Goal: Task Accomplishment & Management: Complete application form

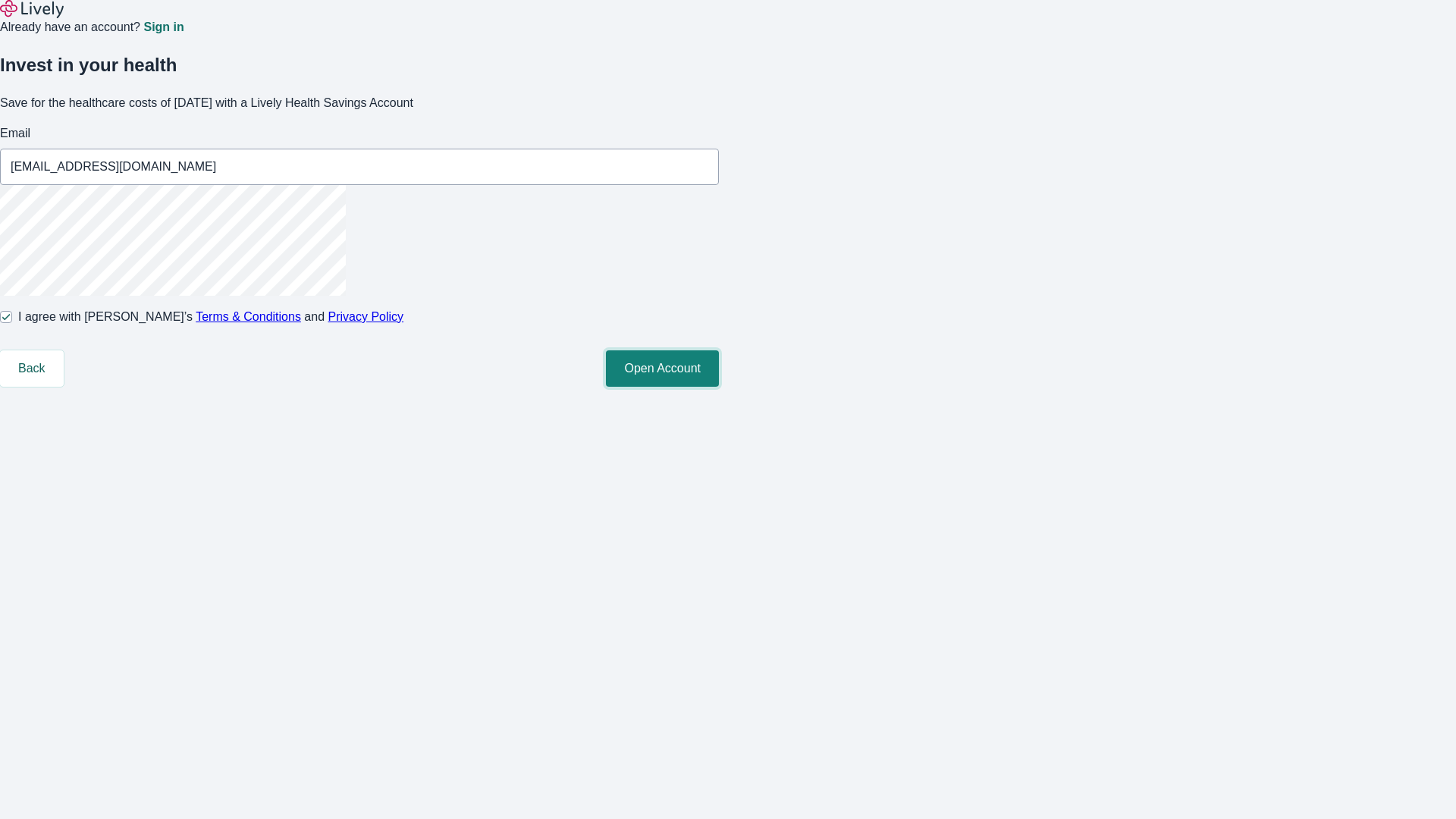
click at [719, 387] on button "Open Account" at bounding box center [663, 369] width 113 height 37
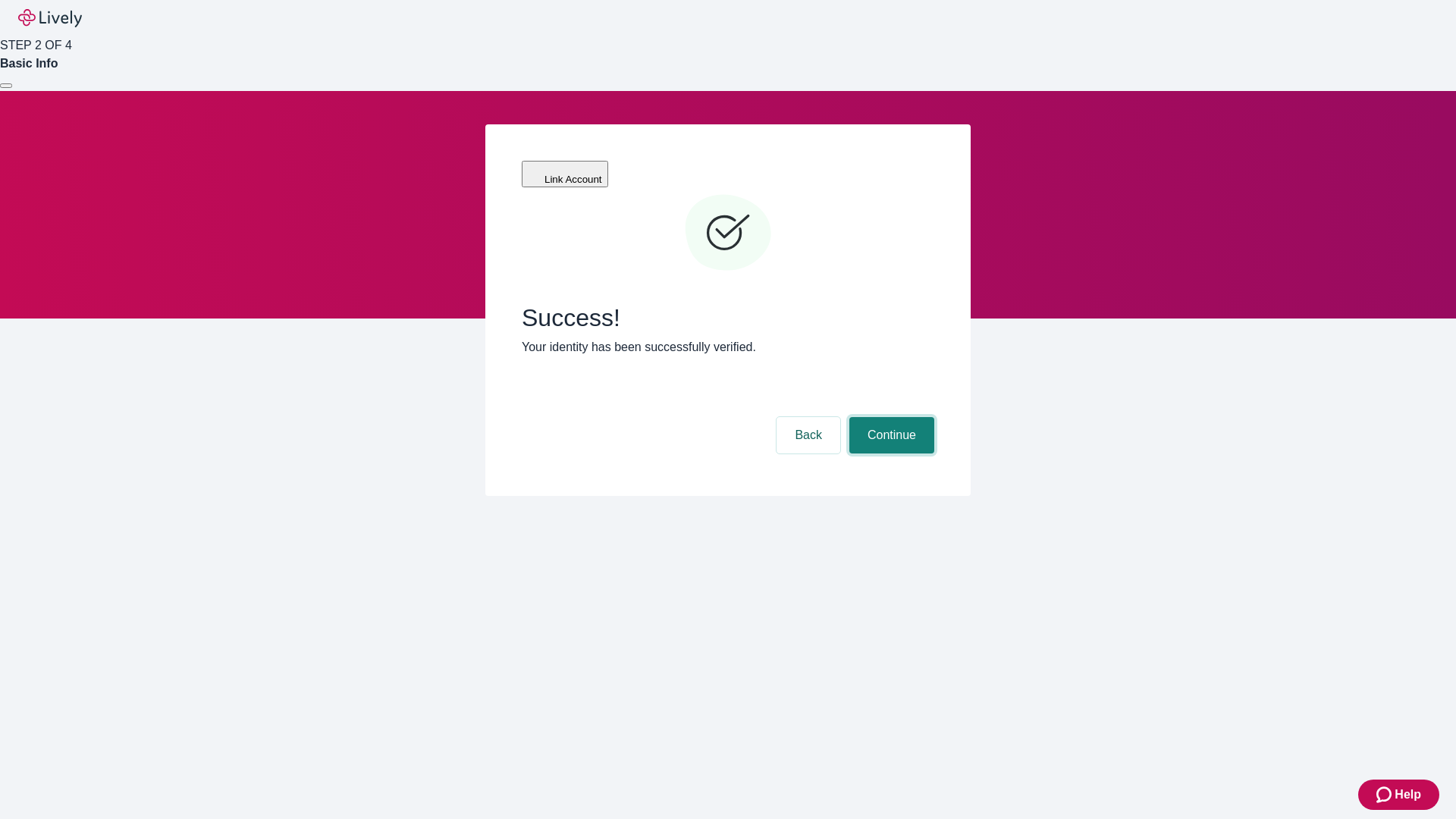
click at [890, 417] on button "Continue" at bounding box center [892, 436] width 85 height 37
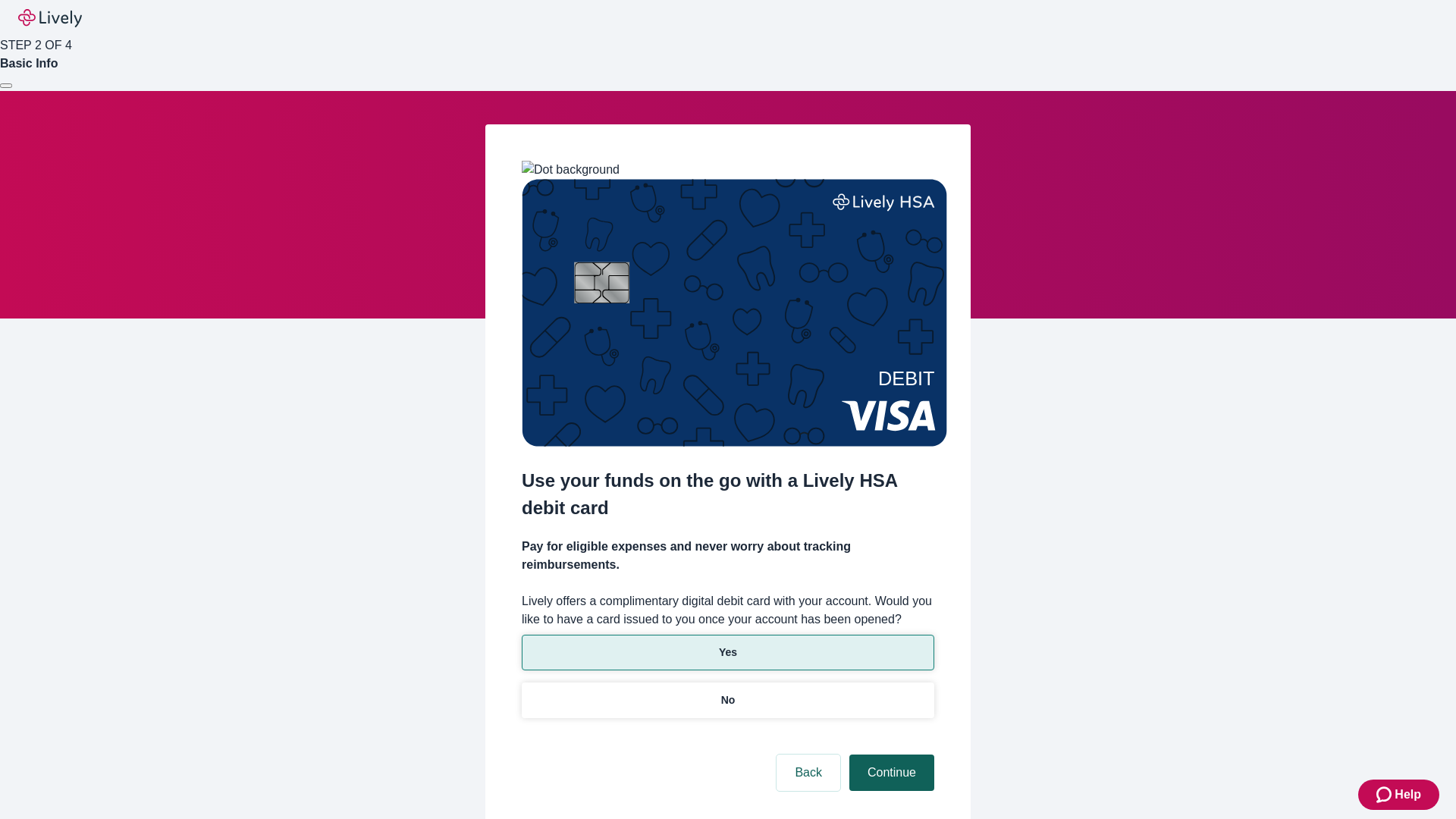
click at [727, 692] on p "No" at bounding box center [728, 700] width 15 height 16
click at [890, 755] on button "Continue" at bounding box center [892, 773] width 85 height 37
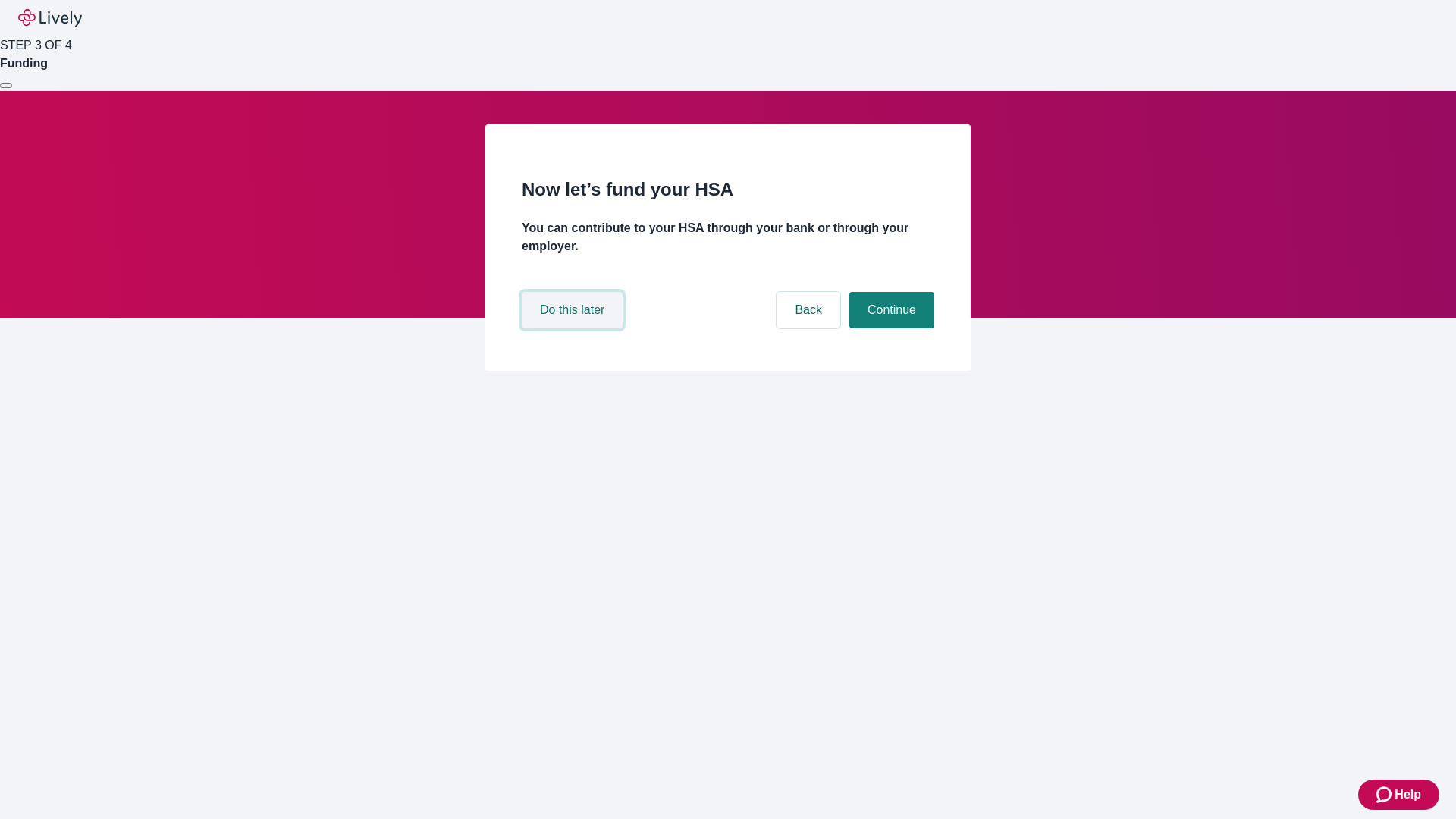
click at [574, 329] on button "Do this later" at bounding box center [572, 310] width 101 height 37
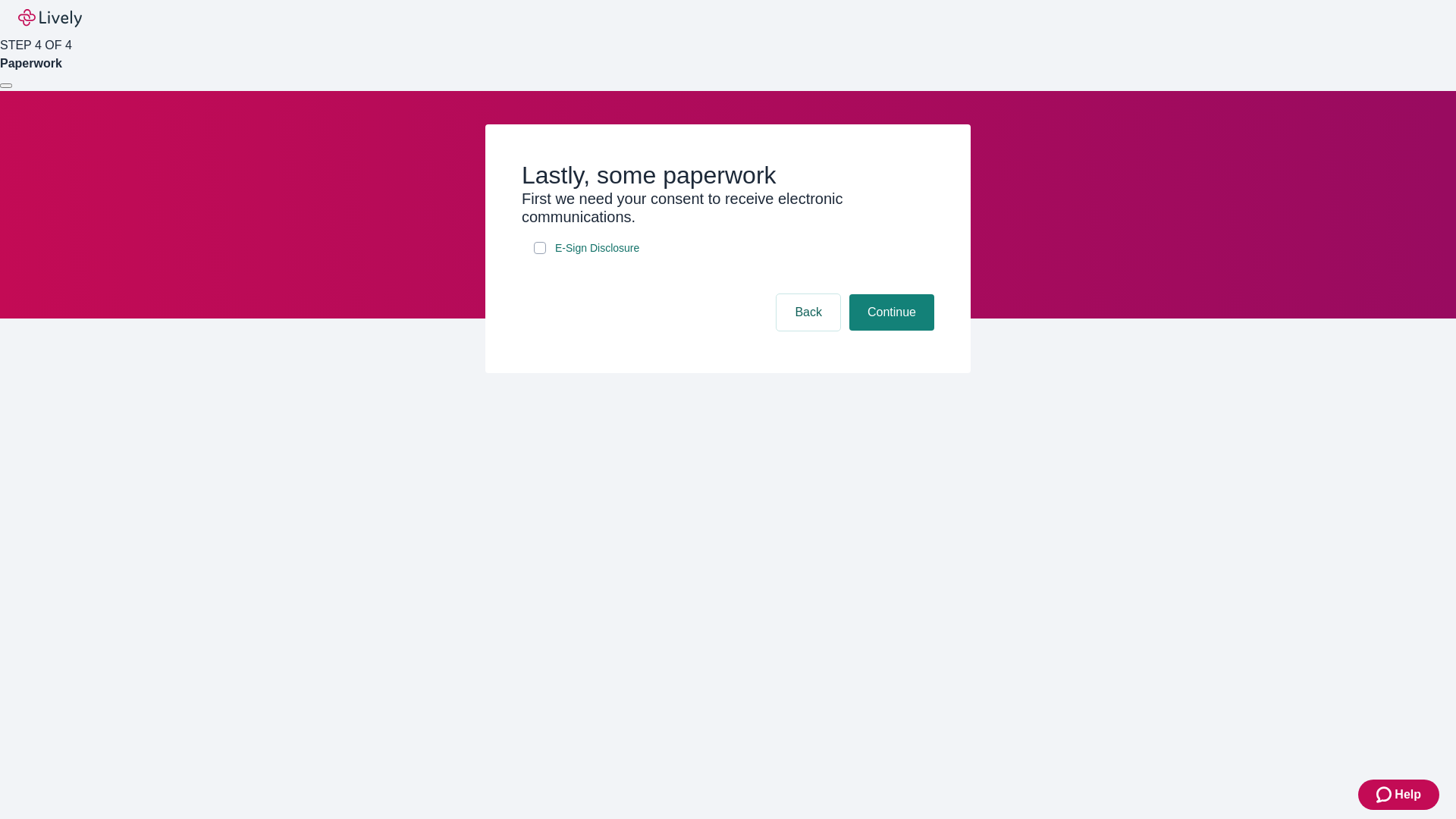
click at [540, 254] on input "E-Sign Disclosure" at bounding box center [540, 248] width 12 height 12
checkbox input "true"
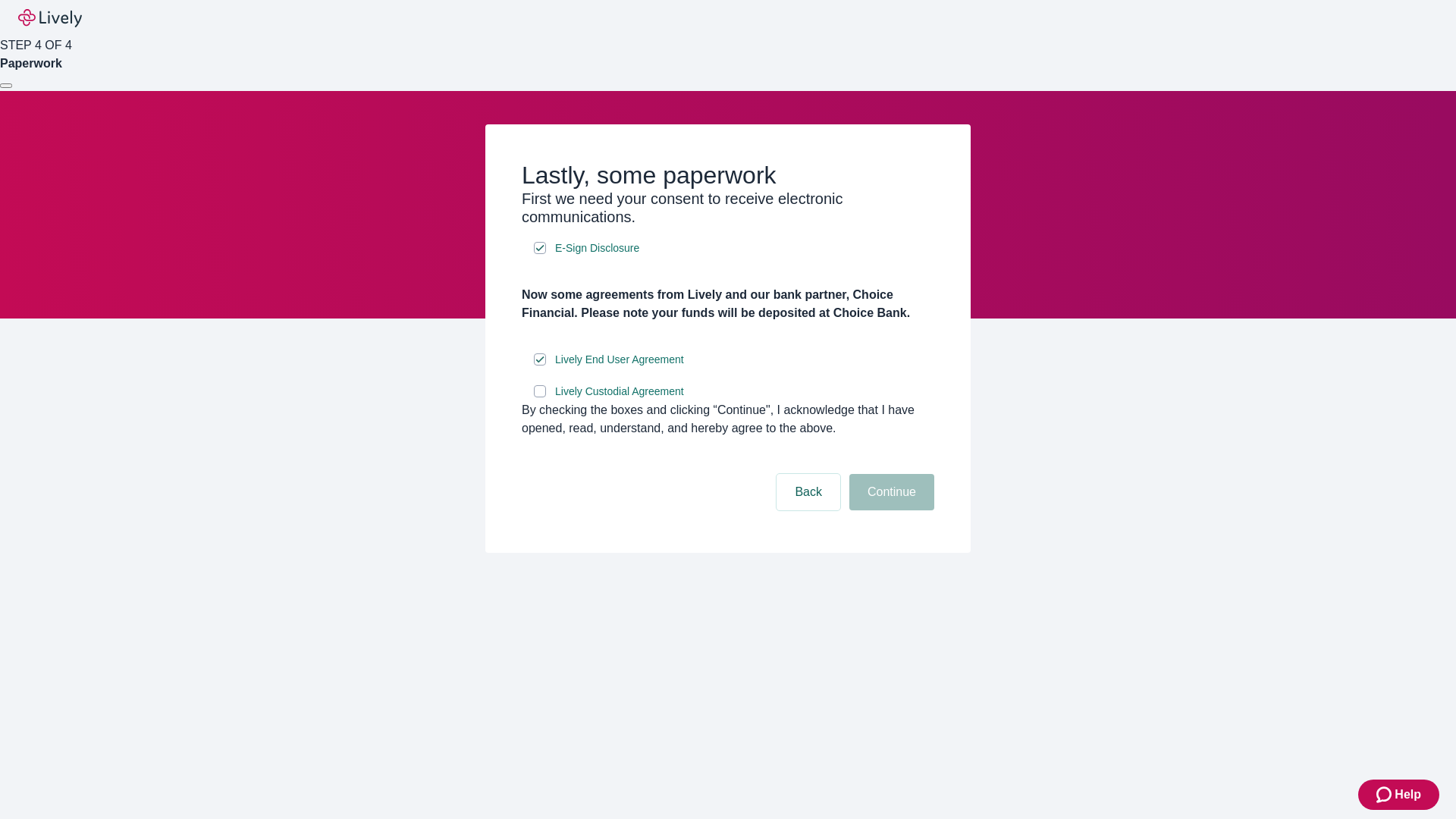
click at [540, 397] on input "Lively Custodial Agreement" at bounding box center [540, 391] width 12 height 12
checkbox input "true"
click at [890, 510] on button "Continue" at bounding box center [892, 492] width 85 height 37
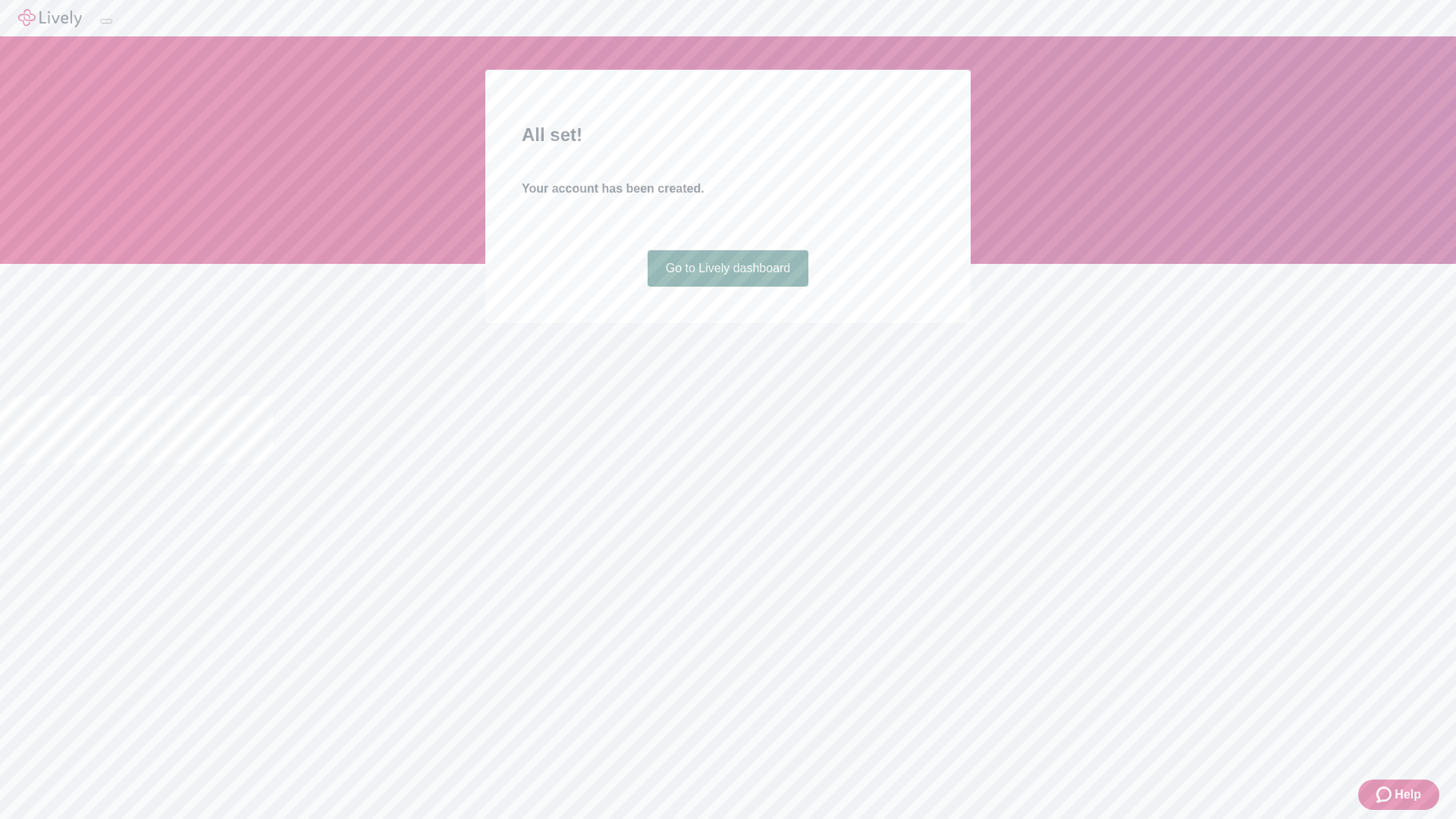
click at [727, 287] on link "Go to Lively dashboard" at bounding box center [729, 269] width 162 height 37
